Goal: Find specific page/section: Find specific page/section

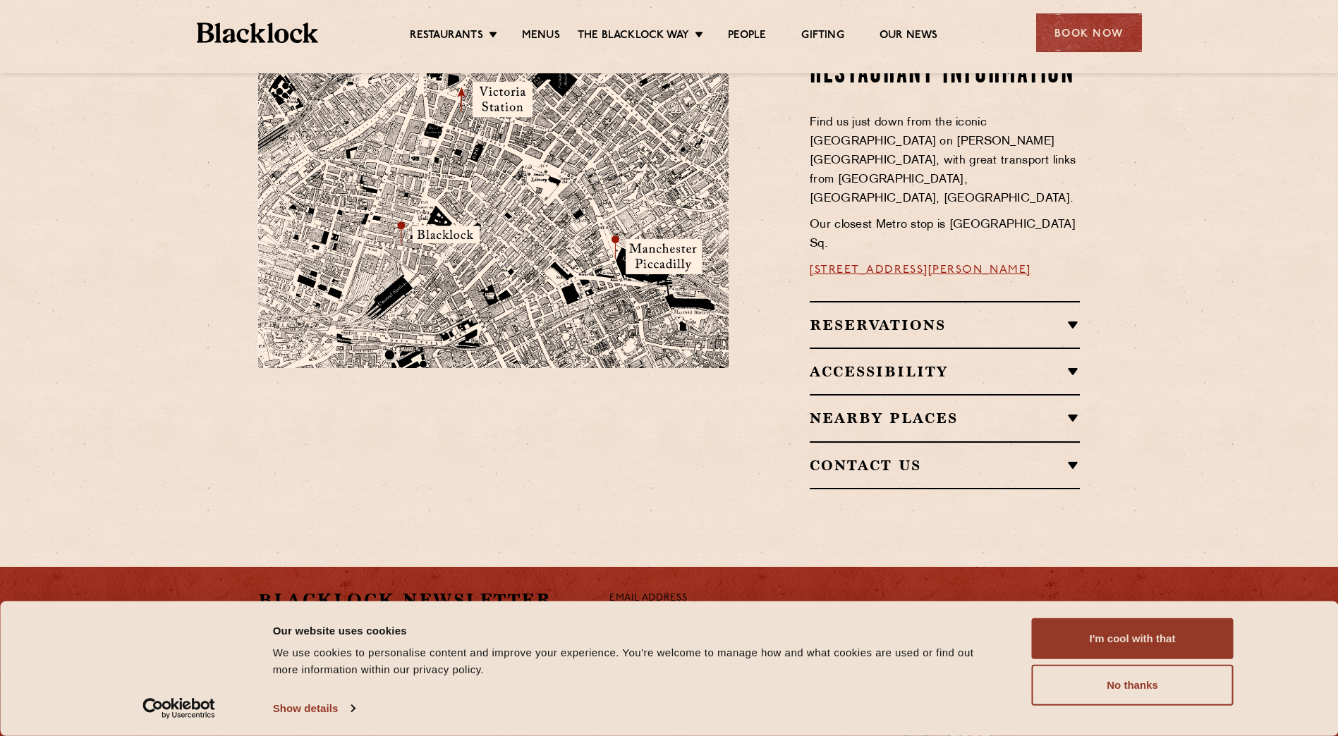
scroll to position [353, 0]
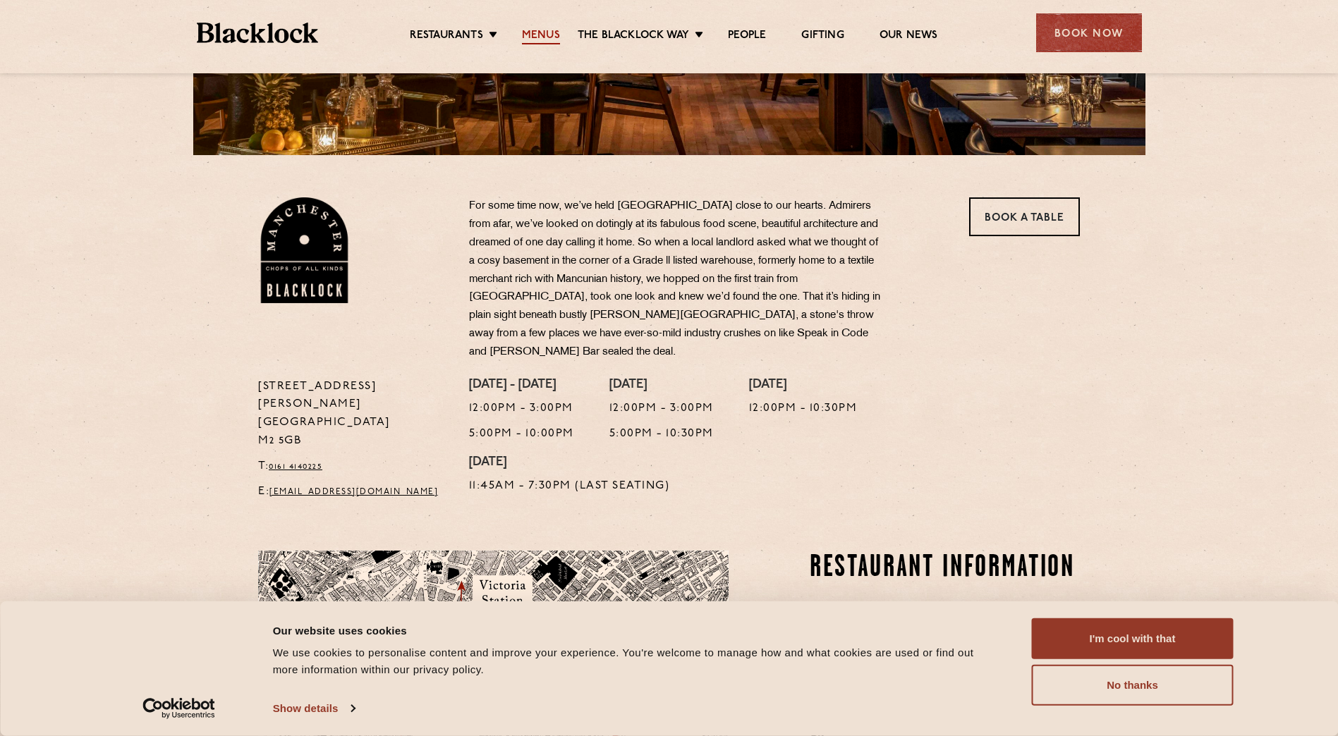
click at [539, 36] on link "Menus" at bounding box center [541, 37] width 38 height 16
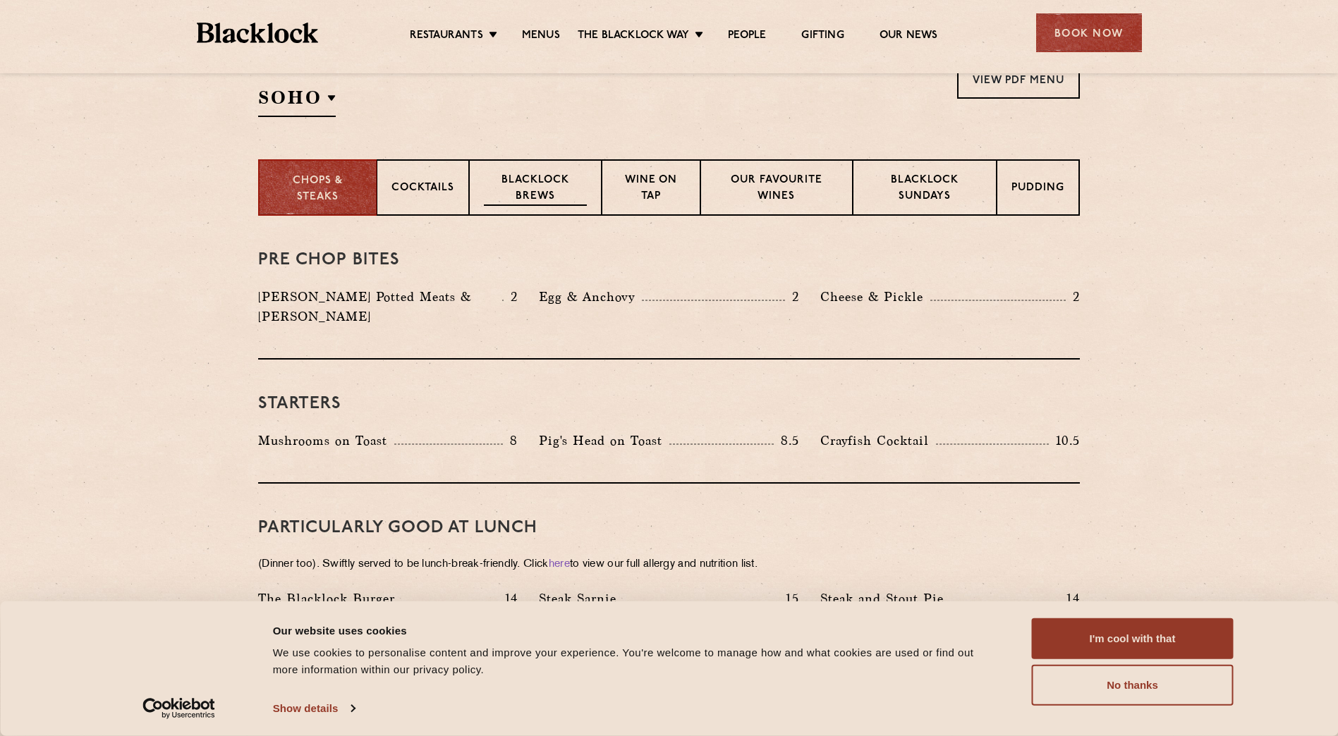
scroll to position [423, 0]
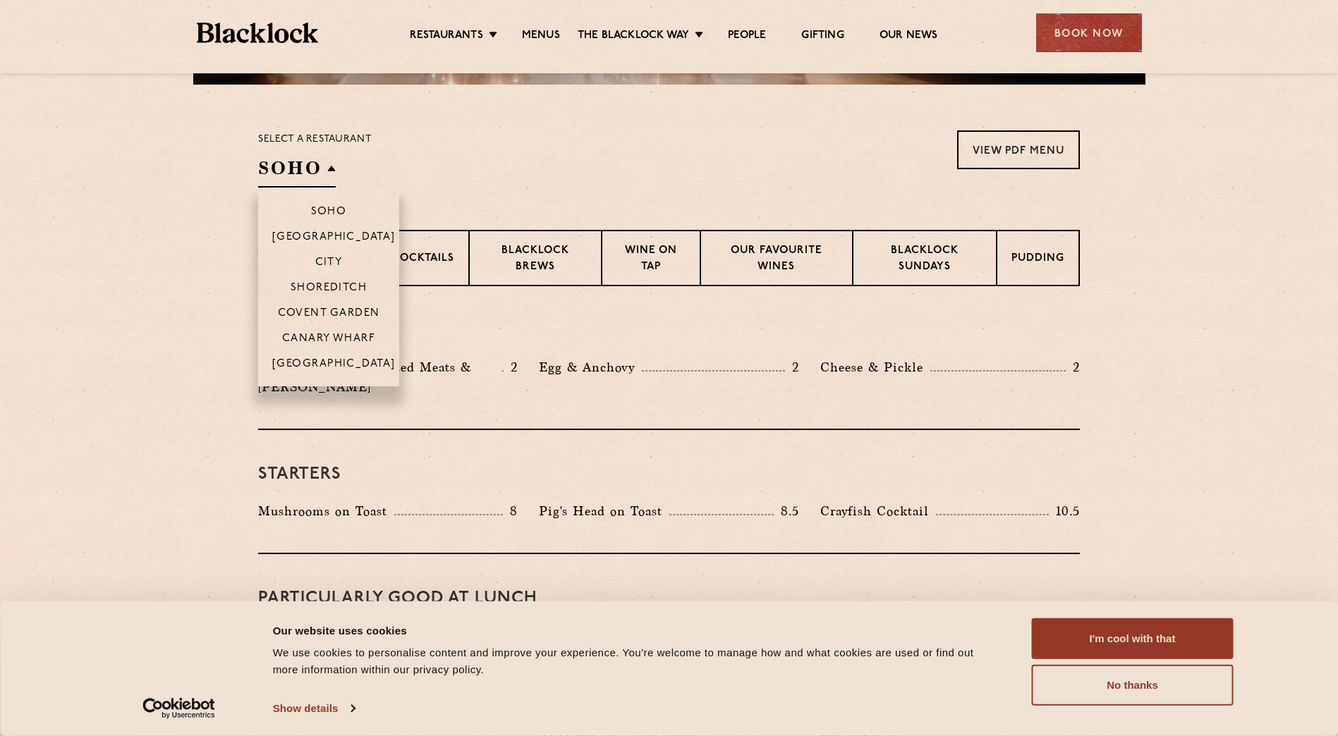
click at [334, 356] on li "[GEOGRAPHIC_DATA]" at bounding box center [328, 369] width 141 height 36
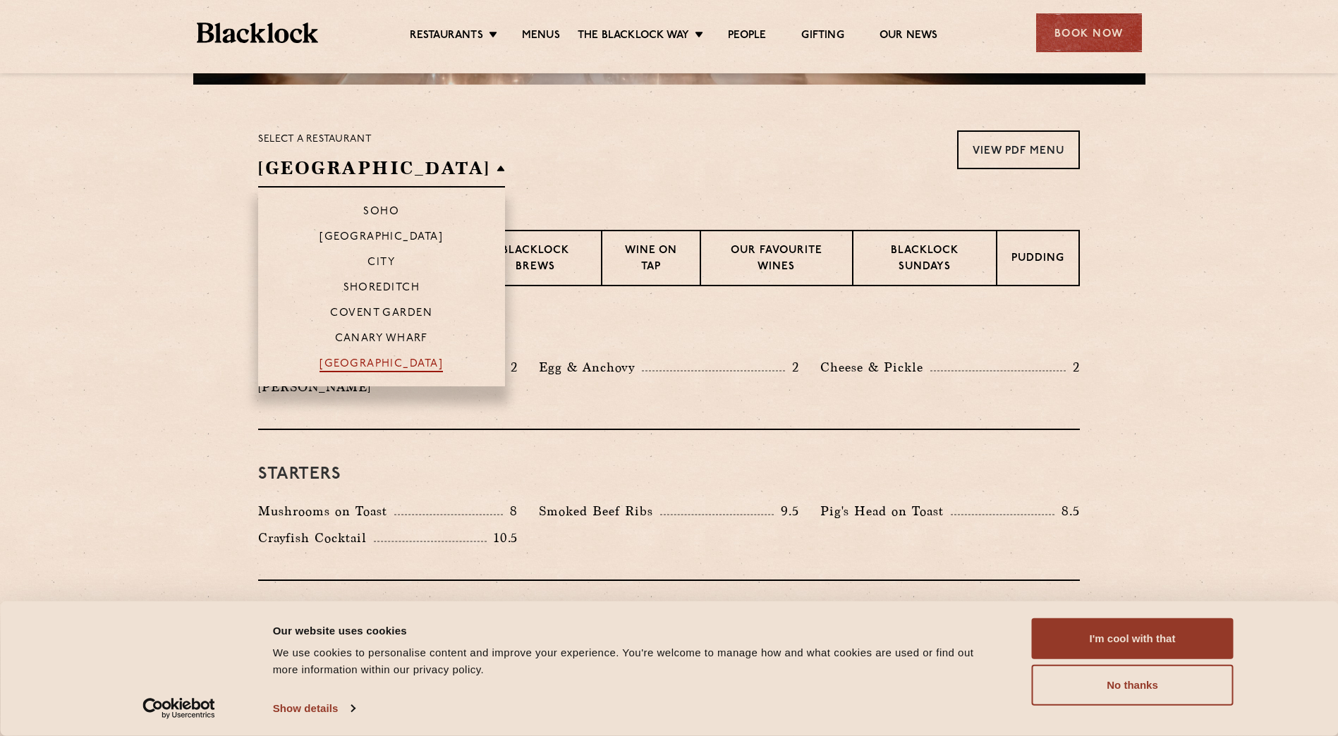
click at [341, 360] on p "[GEOGRAPHIC_DATA]" at bounding box center [380, 365] width 123 height 14
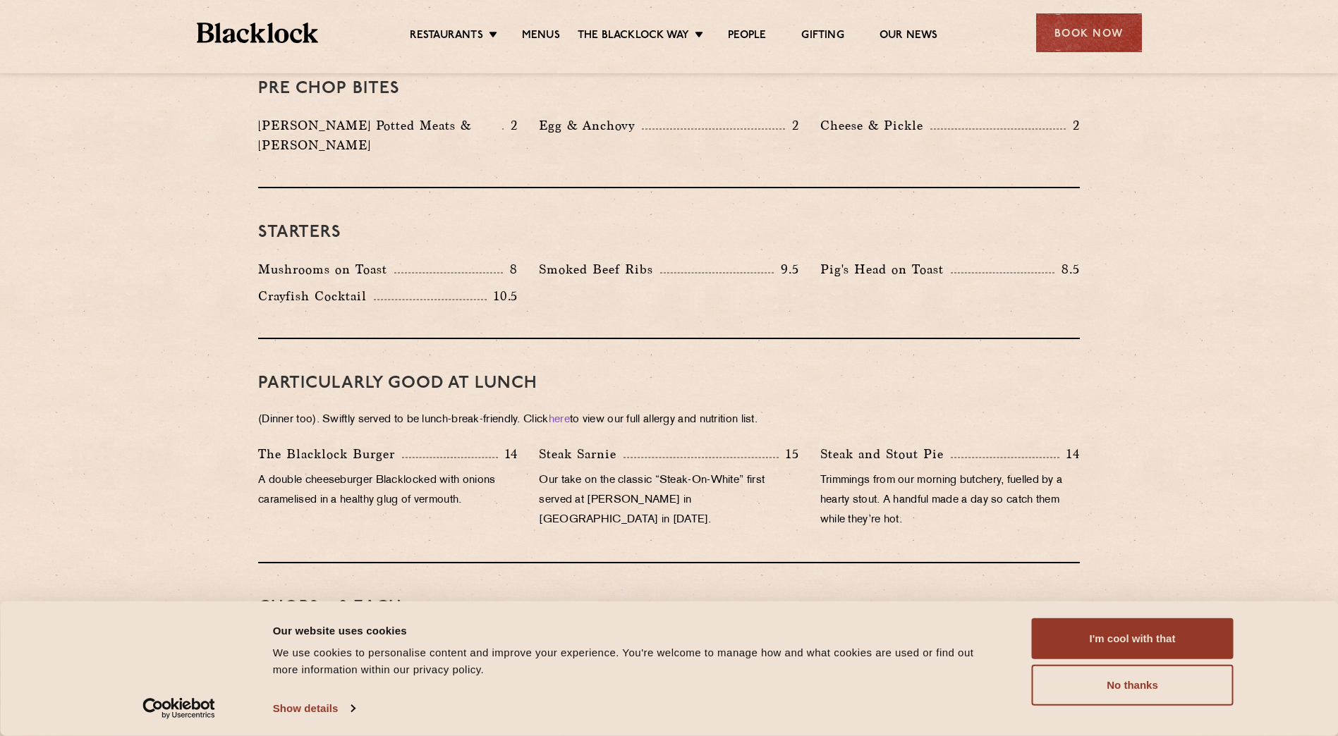
scroll to position [705, 0]
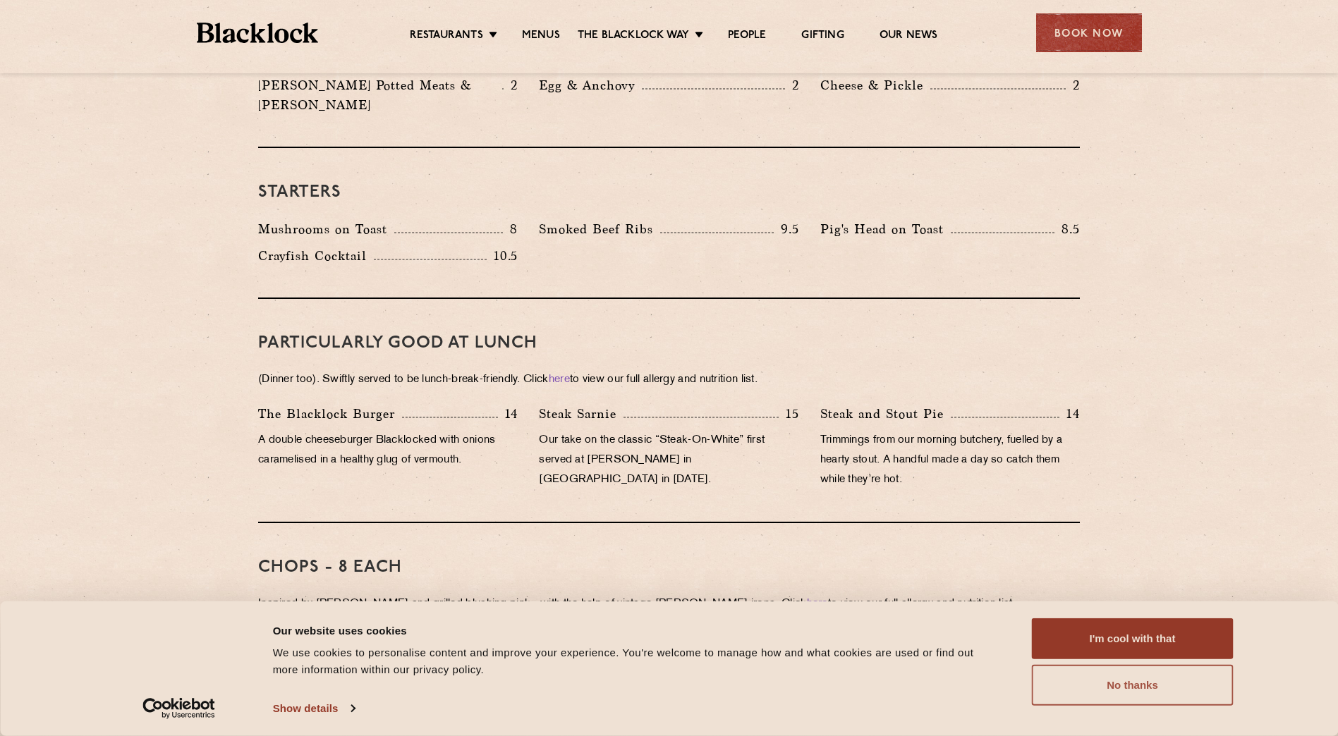
click at [1149, 690] on button "No thanks" at bounding box center [1133, 685] width 202 height 41
